Goal: Task Accomplishment & Management: Complete application form

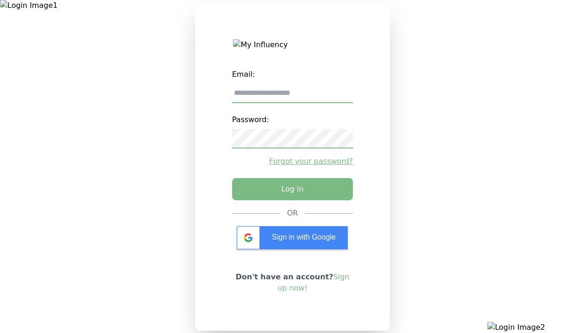
click at [292, 97] on input "email" at bounding box center [292, 93] width 121 height 19
type input "**********"
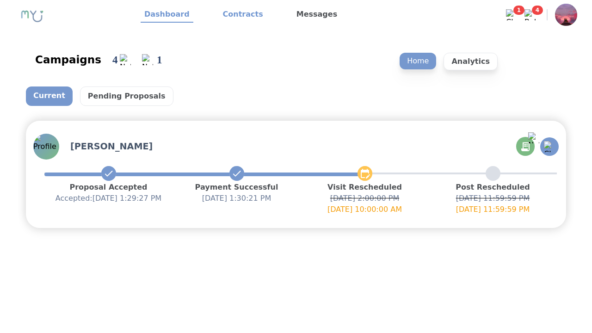
click at [237, 15] on link "Contracts" at bounding box center [243, 15] width 48 height 16
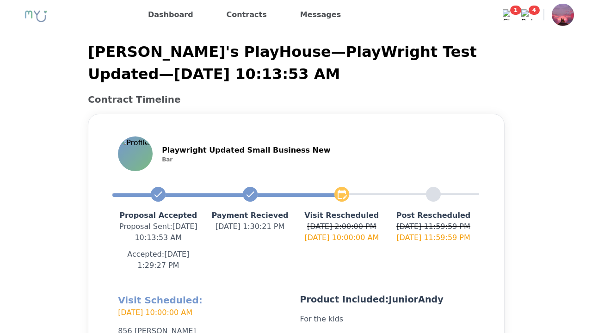
scroll to position [220, 0]
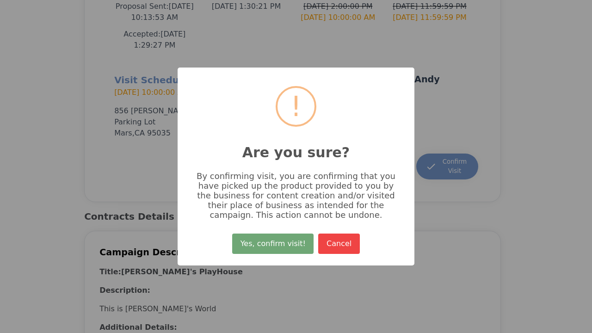
click at [274, 247] on button "Yes, confirm visit!" at bounding box center [272, 244] width 81 height 20
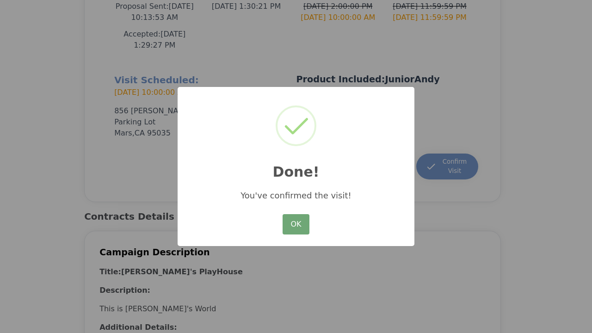
click at [296, 225] on button "OK" at bounding box center [296, 224] width 27 height 20
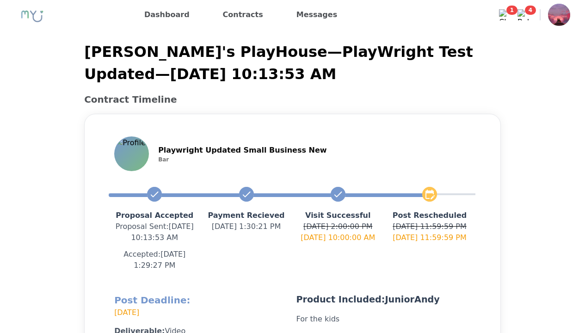
scroll to position [209, 0]
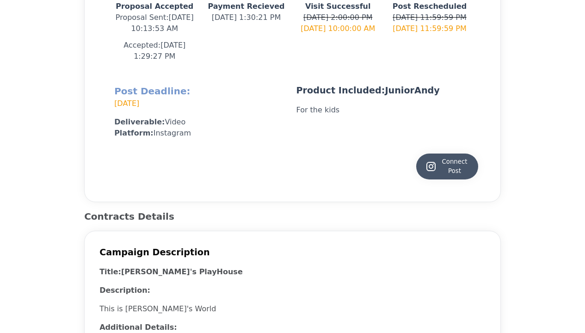
click at [447, 167] on div "Connect Post" at bounding box center [447, 166] width 43 height 19
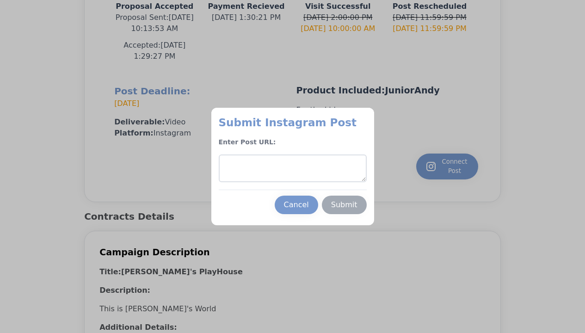
click at [292, 168] on textarea at bounding box center [293, 169] width 148 height 28
type textarea "**********"
click at [344, 205] on div "Submit" at bounding box center [344, 204] width 26 height 11
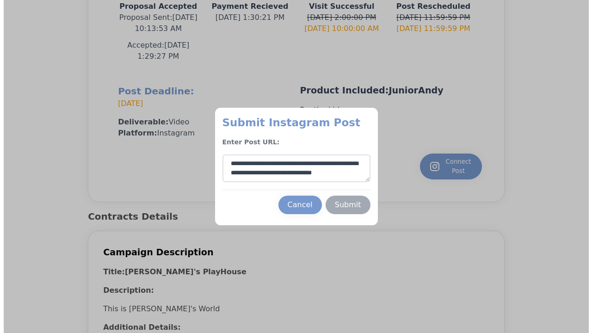
scroll to position [5, 0]
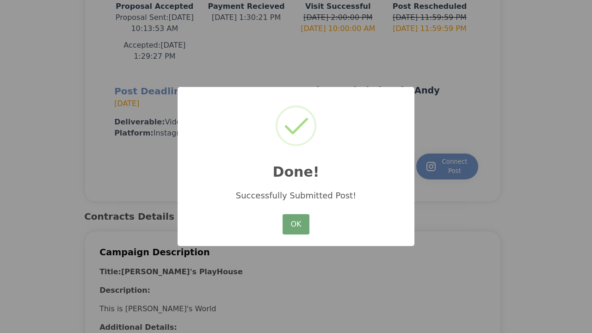
click at [296, 225] on button "OK" at bounding box center [296, 224] width 27 height 20
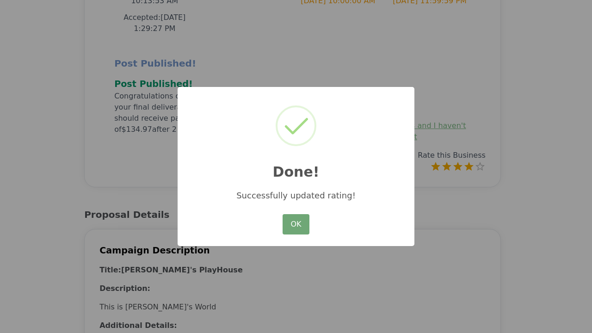
click at [296, 225] on button "OK" at bounding box center [296, 224] width 27 height 20
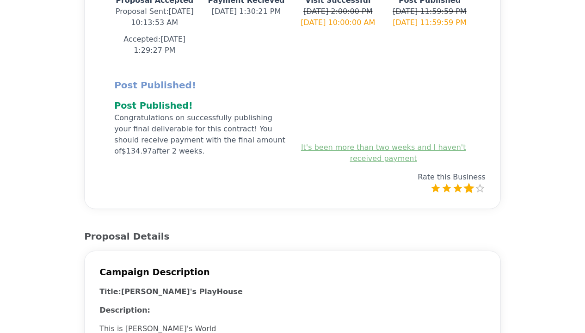
scroll to position [154, 0]
